Goal: Use online tool/utility: Utilize a website feature to perform a specific function

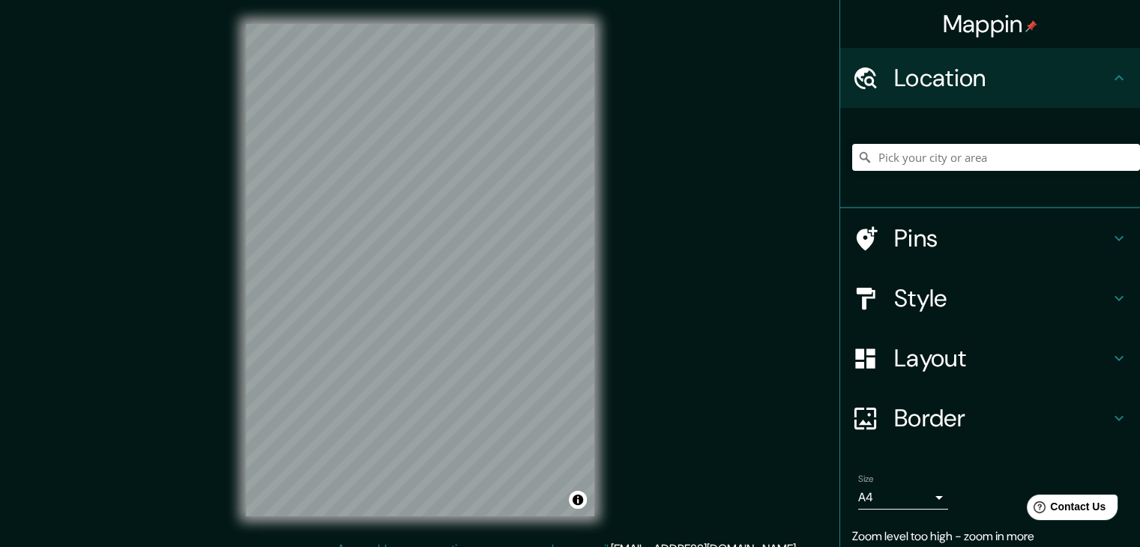
click at [602, 341] on div "© Mapbox © OpenStreetMap Improve this map" at bounding box center [420, 270] width 397 height 540
click at [603, 423] on div "© Mapbox © OpenStreetMap Improve this map" at bounding box center [420, 270] width 397 height 540
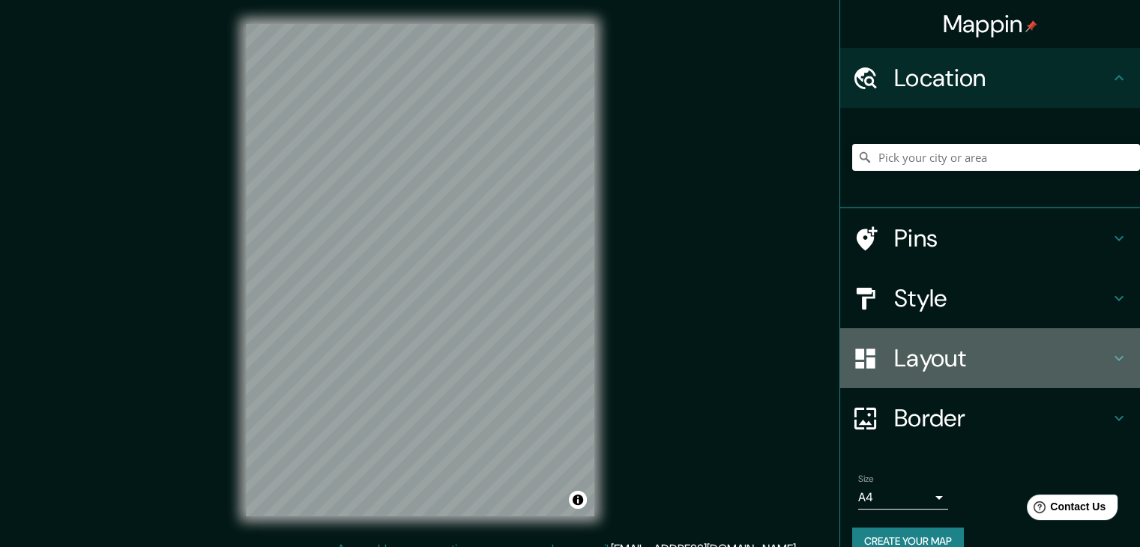
click at [955, 367] on h4 "Layout" at bounding box center [1002, 358] width 216 height 30
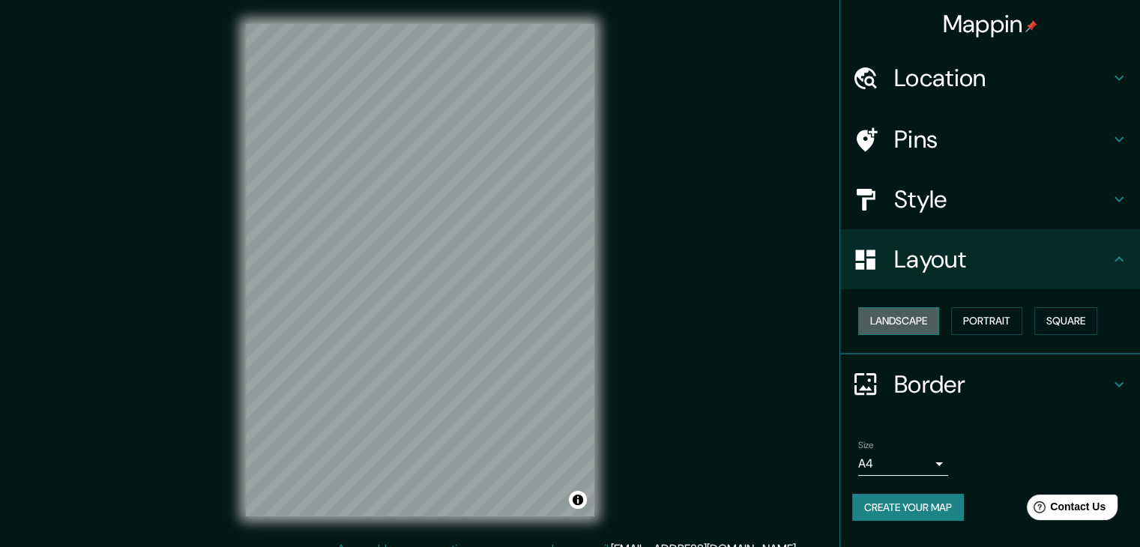
click at [888, 319] on button "Landscape" at bounding box center [898, 321] width 81 height 28
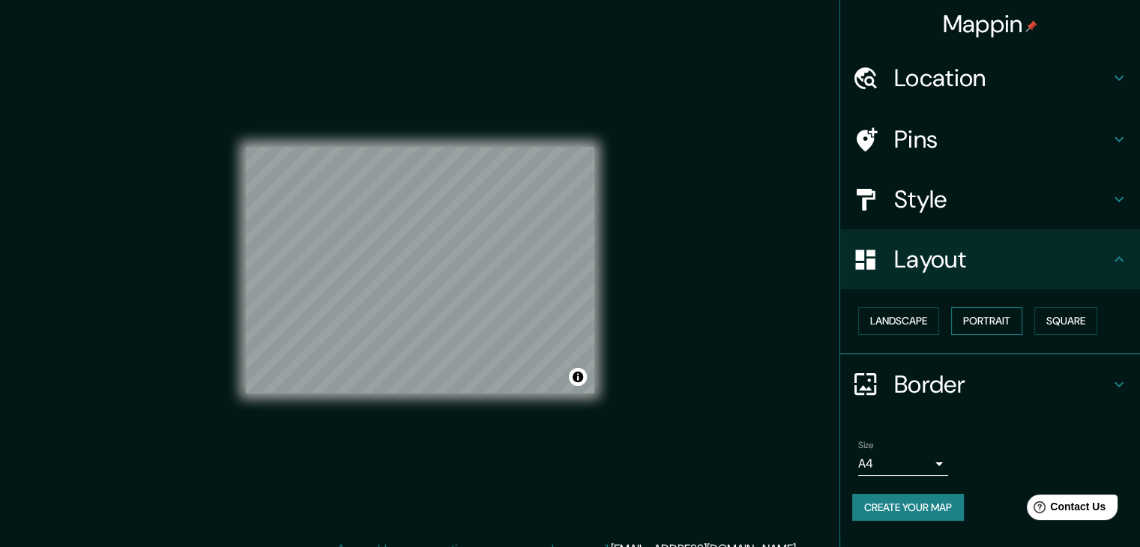
click at [962, 328] on button "Portrait" at bounding box center [986, 321] width 71 height 28
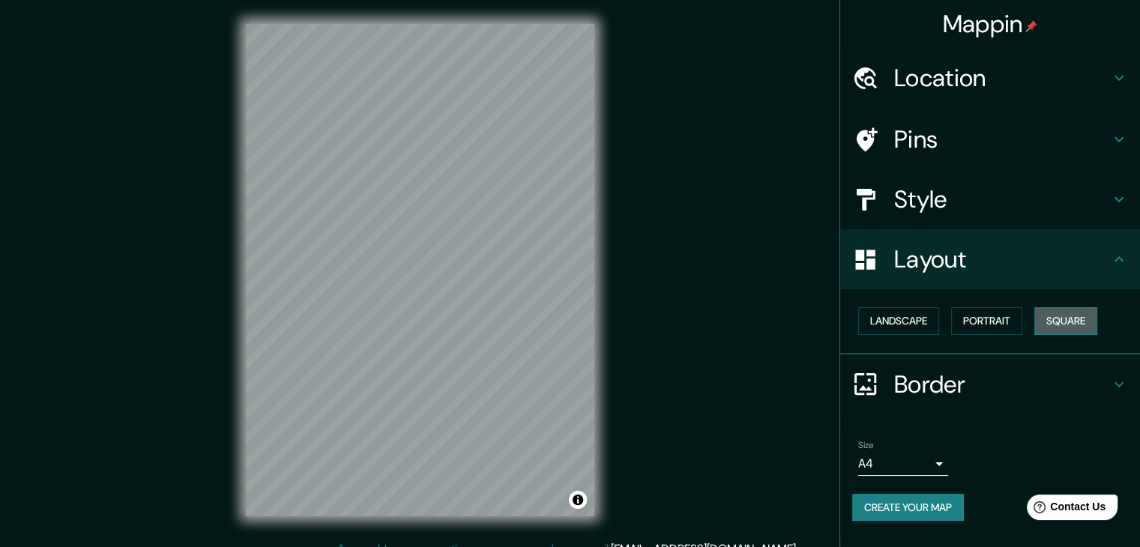
click at [1065, 313] on button "Square" at bounding box center [1065, 321] width 63 height 28
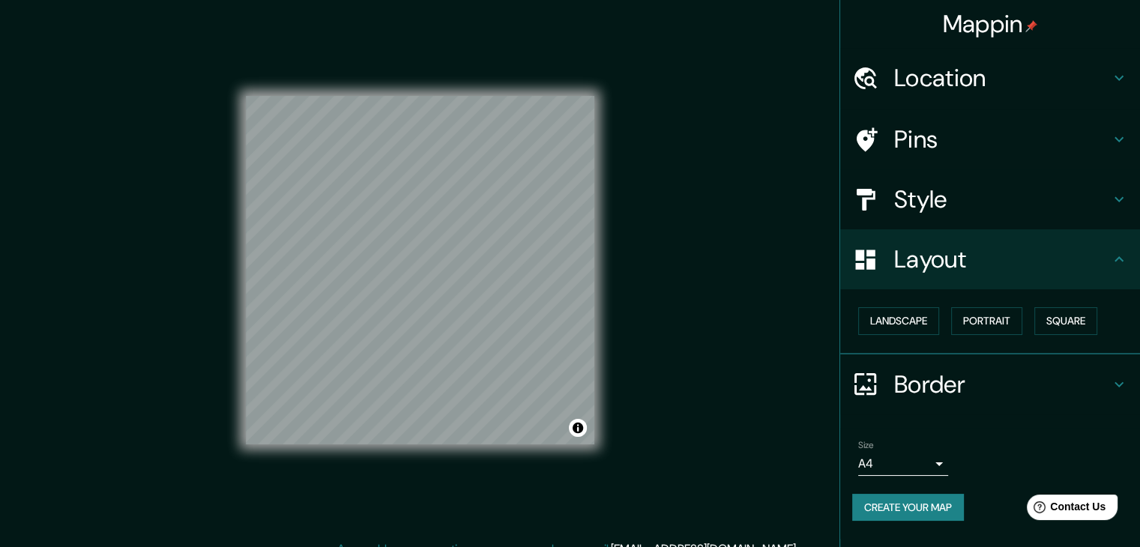
click at [941, 450] on body "Mappin Location Pins Style Layout Landscape Portrait Square Border Choose a bor…" at bounding box center [570, 273] width 1140 height 547
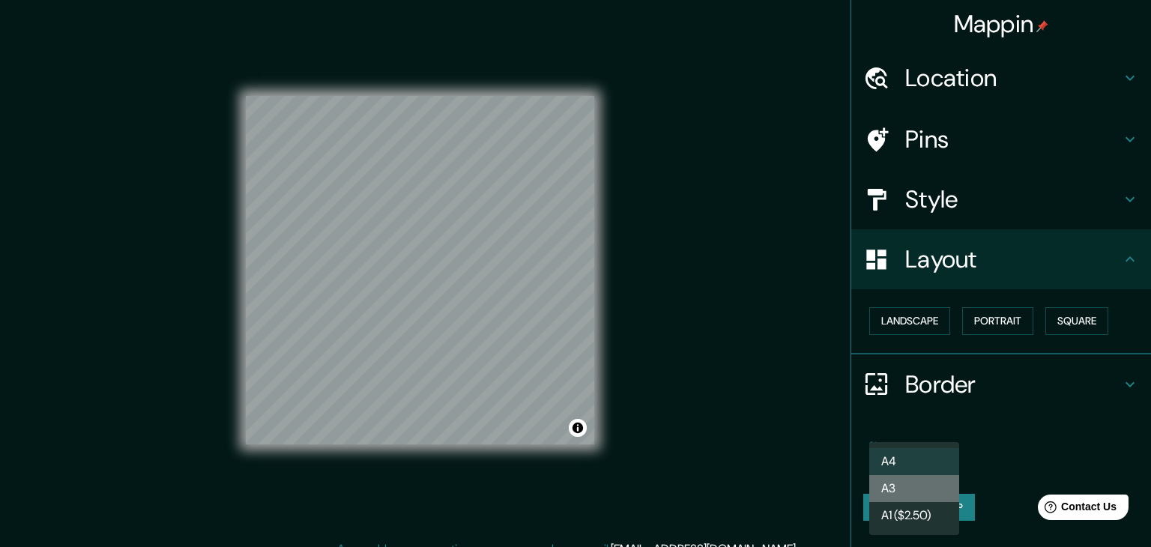
click at [938, 491] on li "A3" at bounding box center [914, 488] width 90 height 27
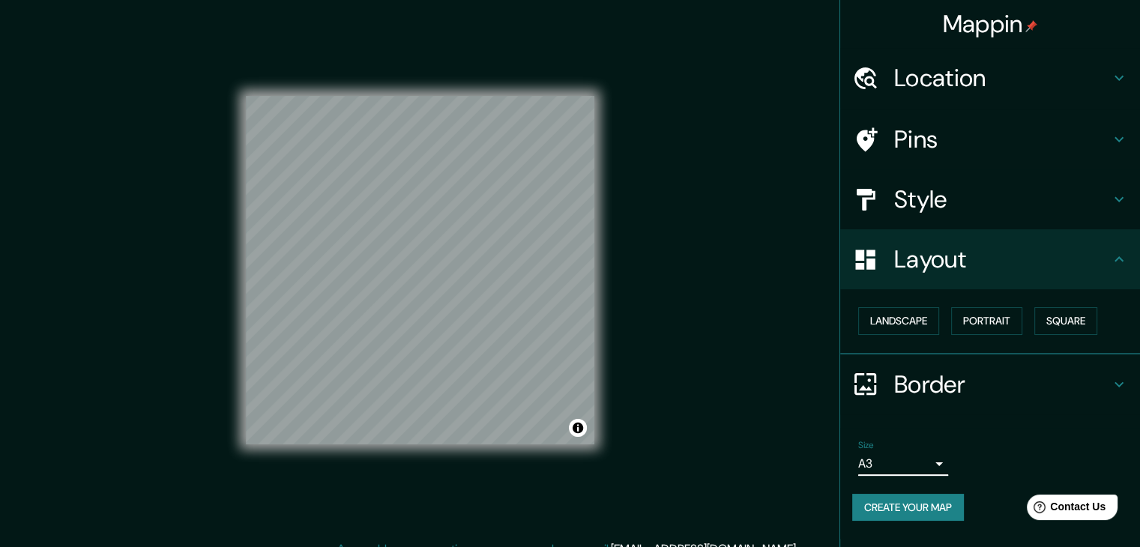
click at [929, 204] on h4 "Style" at bounding box center [1002, 199] width 216 height 30
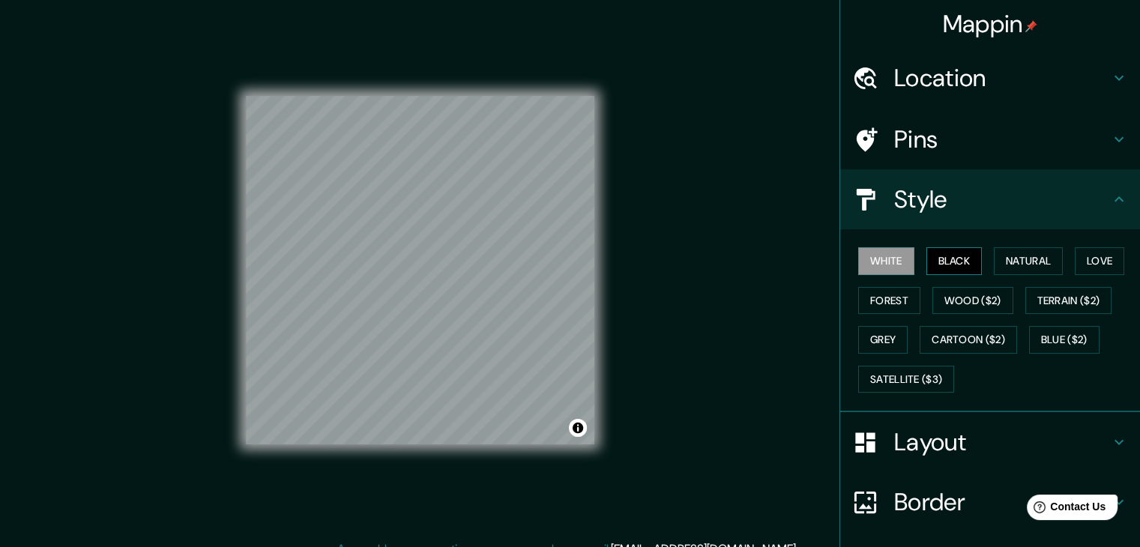
click at [954, 257] on button "Black" at bounding box center [954, 261] width 56 height 28
click at [932, 265] on button "Black" at bounding box center [954, 261] width 56 height 28
click at [871, 262] on button "White" at bounding box center [886, 261] width 56 height 28
click at [945, 262] on button "Black" at bounding box center [954, 261] width 56 height 28
click at [1028, 257] on button "Natural" at bounding box center [1028, 261] width 69 height 28
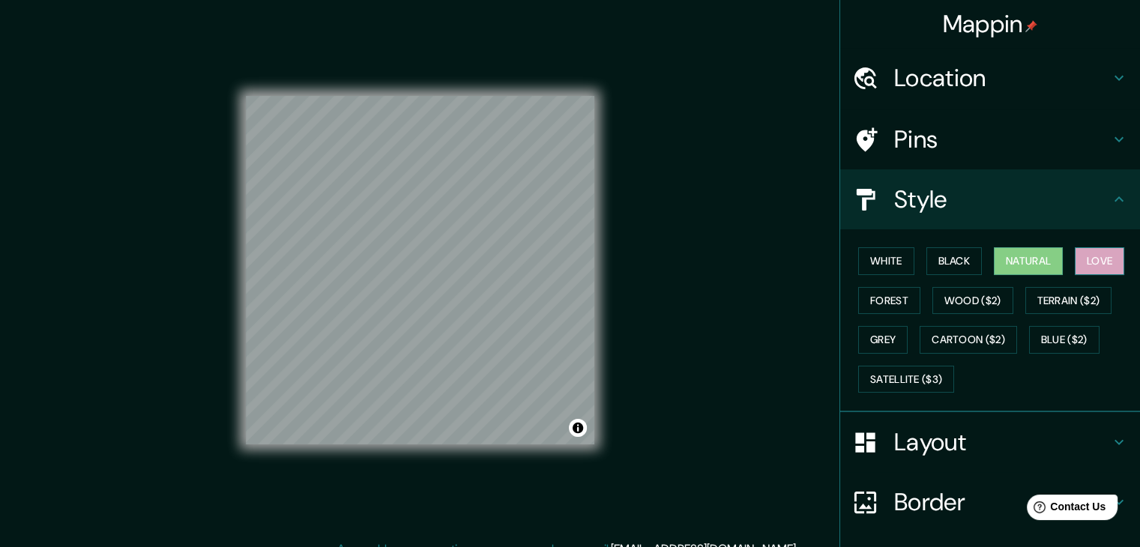
click at [1091, 259] on button "Love" at bounding box center [1099, 261] width 49 height 28
click at [863, 298] on button "Forest" at bounding box center [889, 301] width 62 height 28
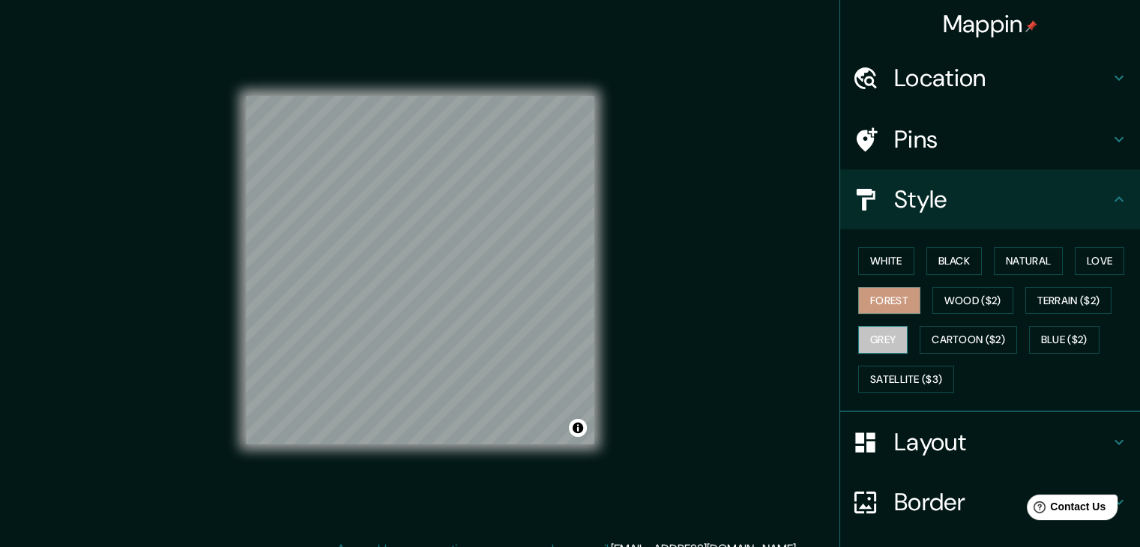
click at [872, 337] on button "Grey" at bounding box center [882, 340] width 49 height 28
click at [956, 342] on button "Cartoon ($2)" at bounding box center [968, 340] width 97 height 28
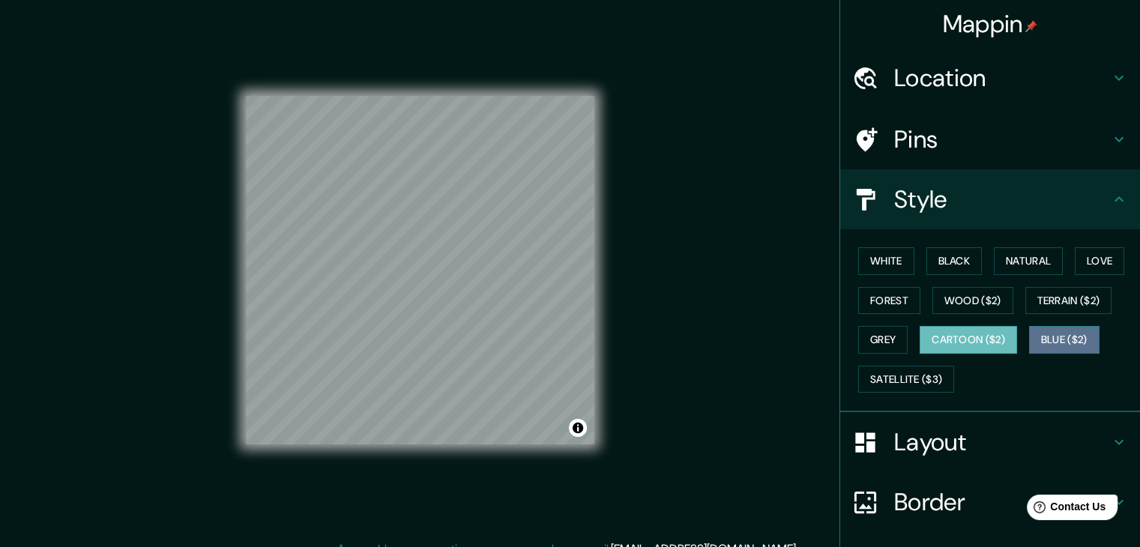
click at [1045, 335] on button "Blue ($2)" at bounding box center [1064, 340] width 70 height 28
click at [977, 338] on button "Cartoon ($2)" at bounding box center [968, 340] width 97 height 28
click at [908, 379] on button "Satellite ($3)" at bounding box center [906, 380] width 96 height 28
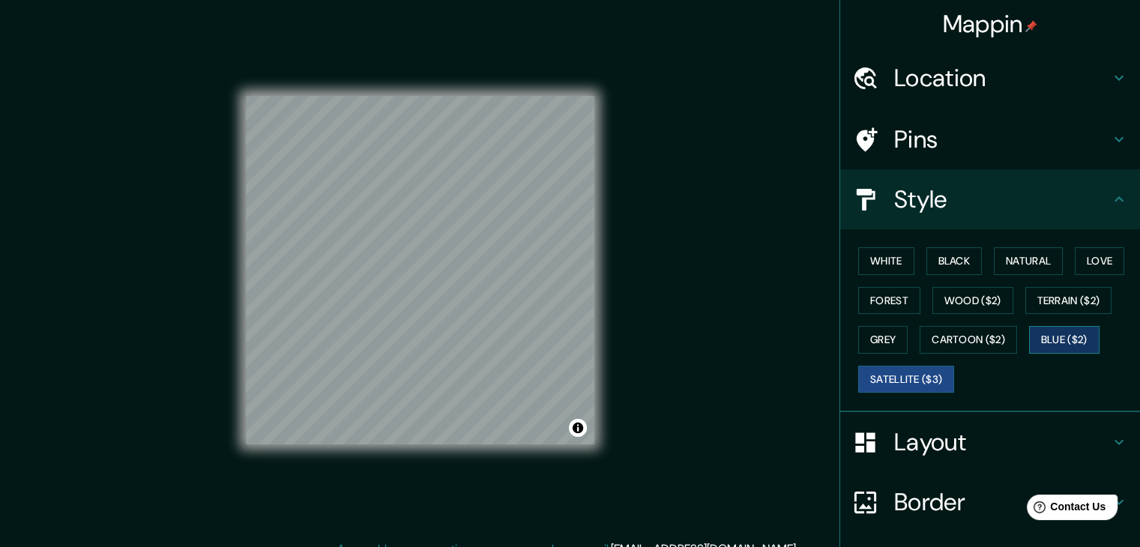
click at [1055, 328] on button "Blue ($2)" at bounding box center [1064, 340] width 70 height 28
click at [904, 382] on button "Satellite ($3)" at bounding box center [906, 380] width 96 height 28
click at [962, 340] on button "Cartoon ($2)" at bounding box center [968, 340] width 97 height 28
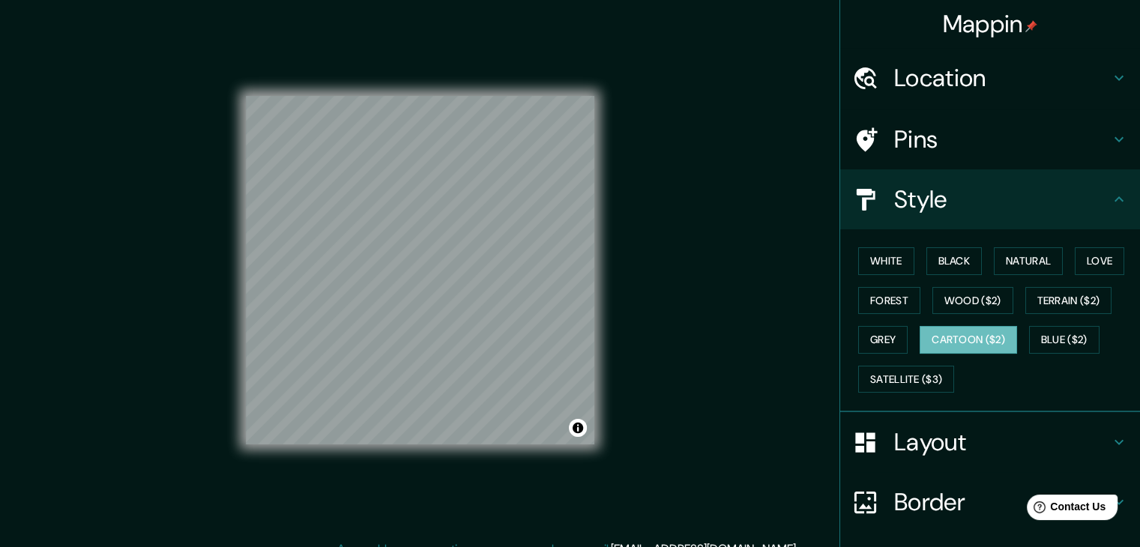
click at [953, 432] on h4 "Layout" at bounding box center [1002, 442] width 216 height 30
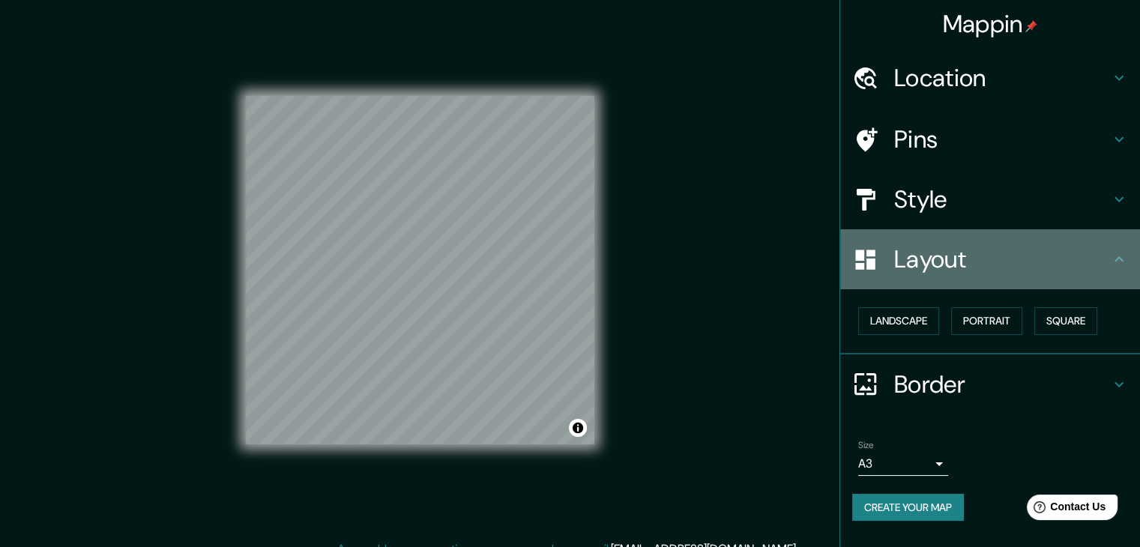
click at [909, 259] on h4 "Layout" at bounding box center [1002, 259] width 216 height 30
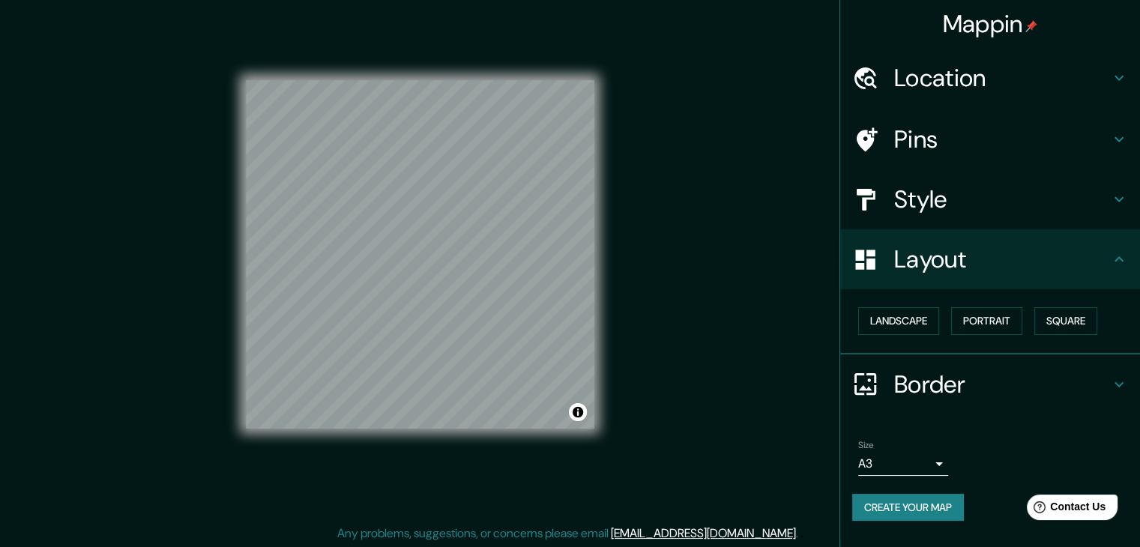
scroll to position [17, 0]
click at [1067, 253] on h4 "Layout" at bounding box center [1002, 259] width 216 height 30
click at [1115, 256] on icon at bounding box center [1119, 259] width 18 height 18
click at [1119, 376] on icon at bounding box center [1119, 385] width 18 height 18
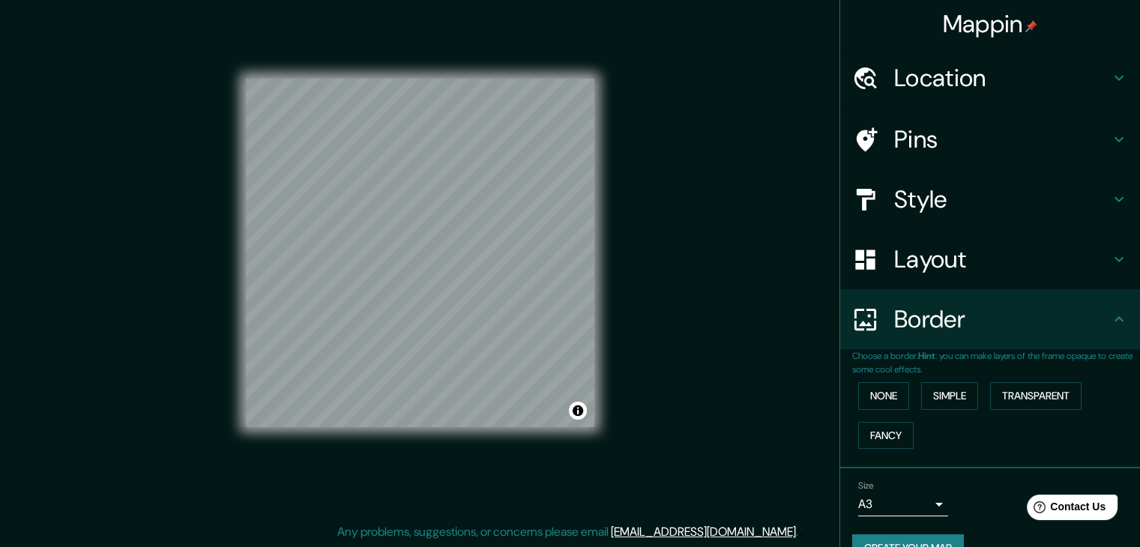
click at [1117, 316] on div "Border" at bounding box center [990, 319] width 300 height 60
click at [1061, 273] on h4 "Layout" at bounding box center [1002, 259] width 216 height 30
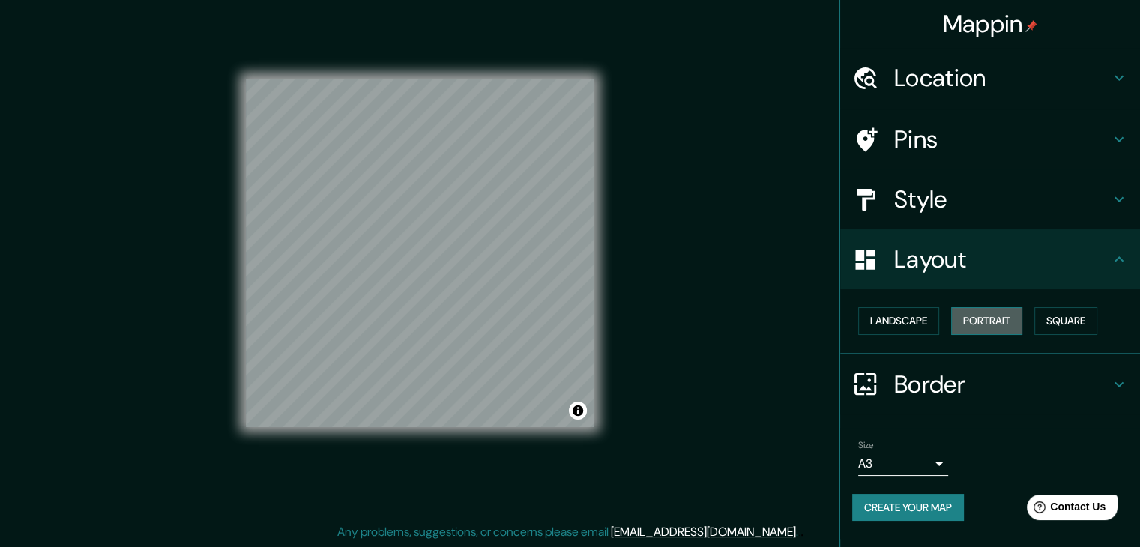
click at [999, 325] on button "Portrait" at bounding box center [986, 321] width 71 height 28
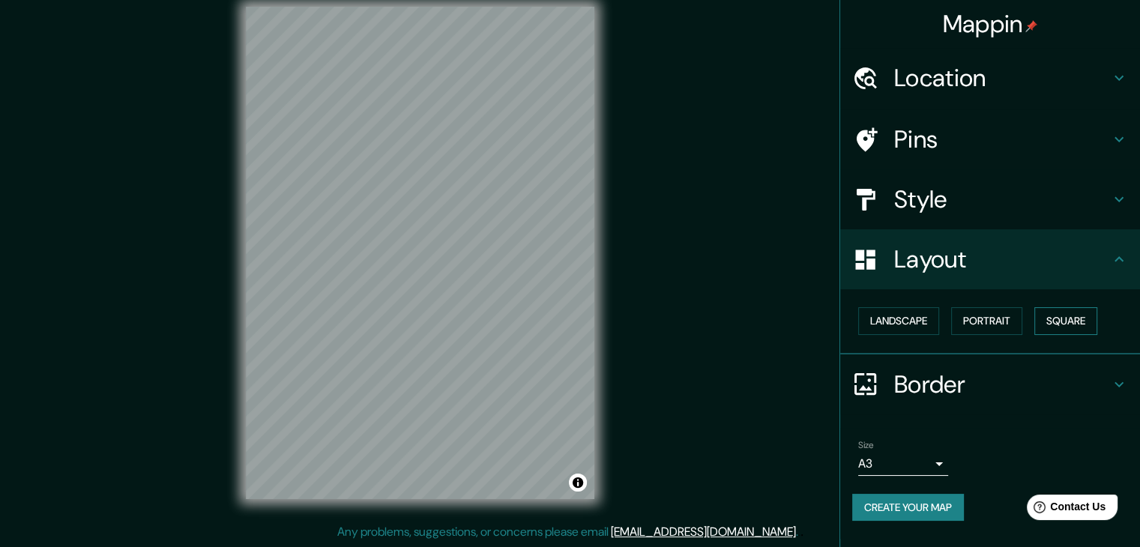
click at [1055, 321] on button "Square" at bounding box center [1065, 321] width 63 height 28
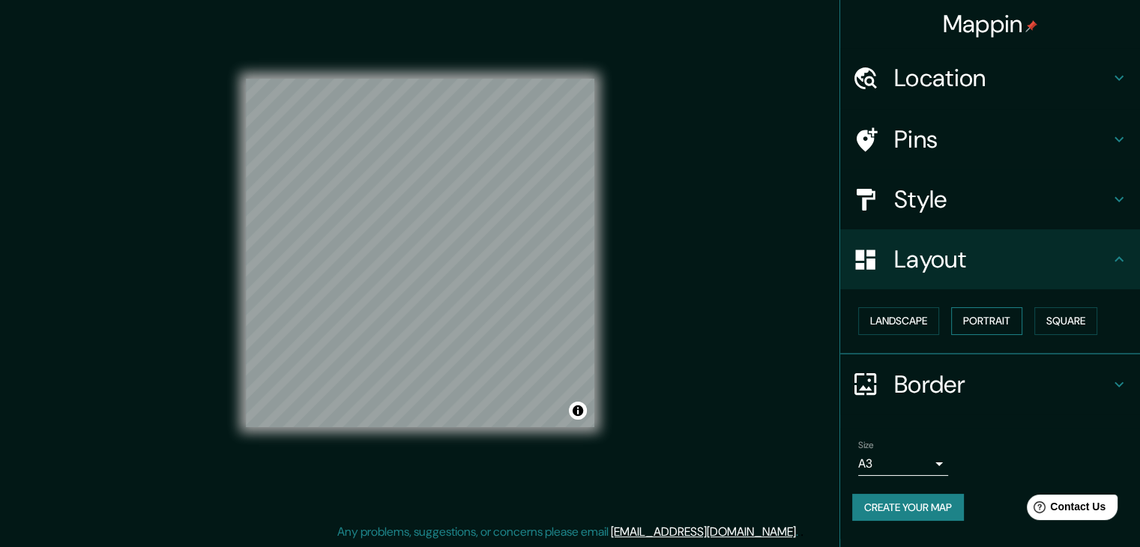
click at [982, 310] on button "Portrait" at bounding box center [986, 321] width 71 height 28
